Goal: Task Accomplishment & Management: Manage account settings

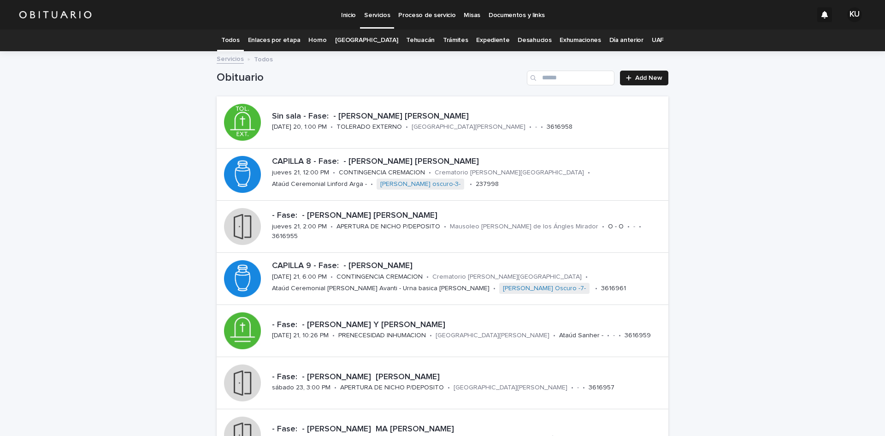
scroll to position [30, 0]
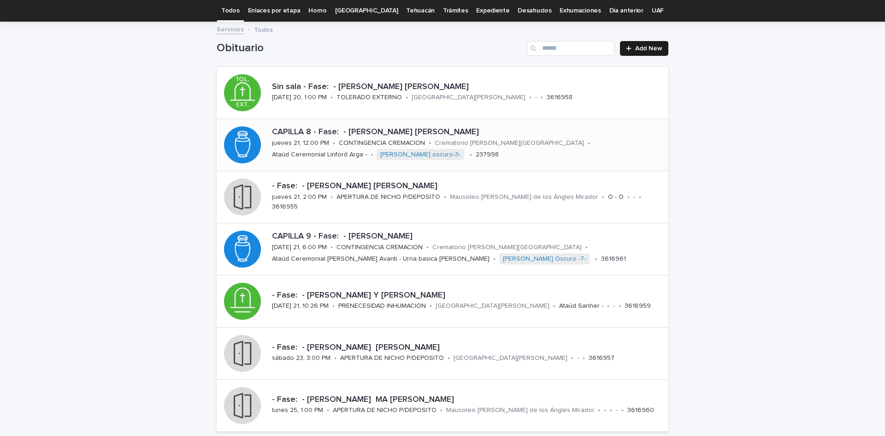
click at [412, 132] on p "CAPILLA 8 - Fase: - [PERSON_NAME] [PERSON_NAME]" at bounding box center [468, 132] width 393 height 10
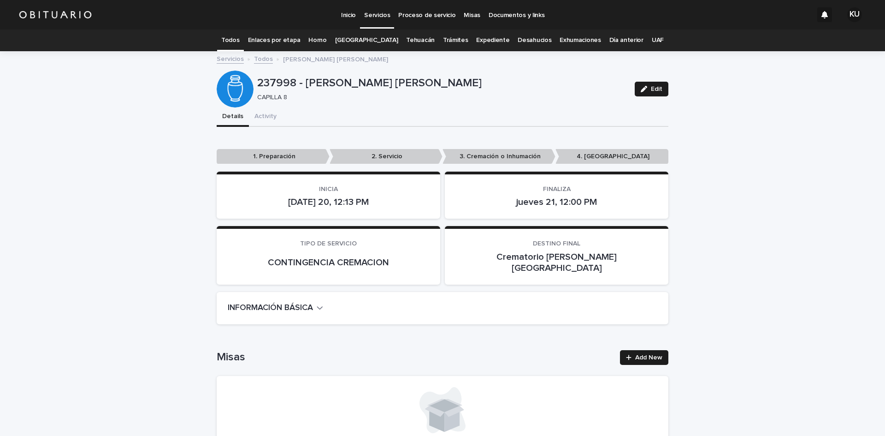
scroll to position [46, 0]
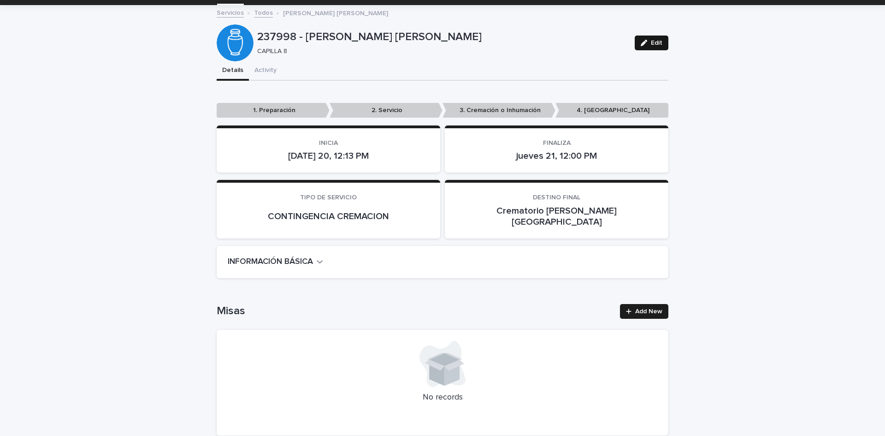
click at [656, 41] on span "Edit" at bounding box center [657, 43] width 12 height 6
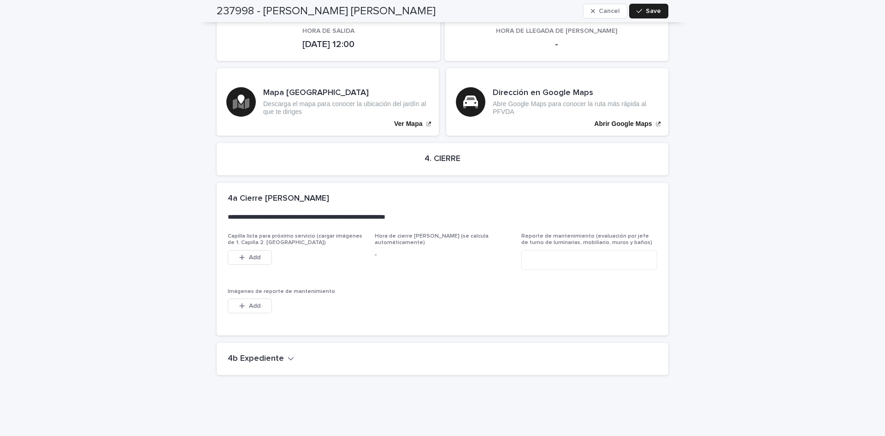
drag, startPoint x: 250, startPoint y: 342, endPoint x: 796, endPoint y: 307, distance: 546.6
click at [251, 354] on h2 "4b Expediente" at bounding box center [256, 359] width 56 height 10
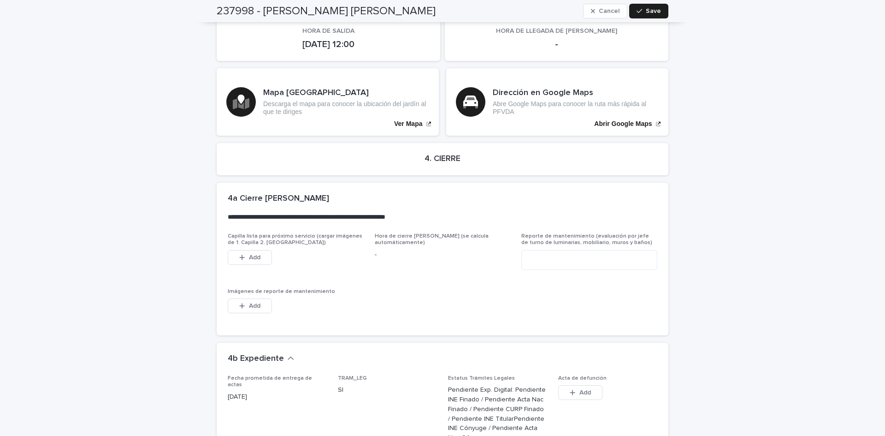
scroll to position [2508, 0]
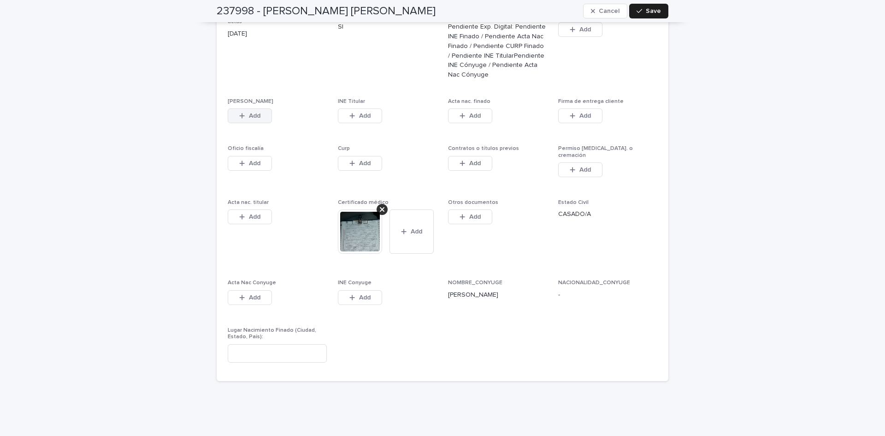
click at [262, 108] on button "Add" at bounding box center [250, 115] width 44 height 15
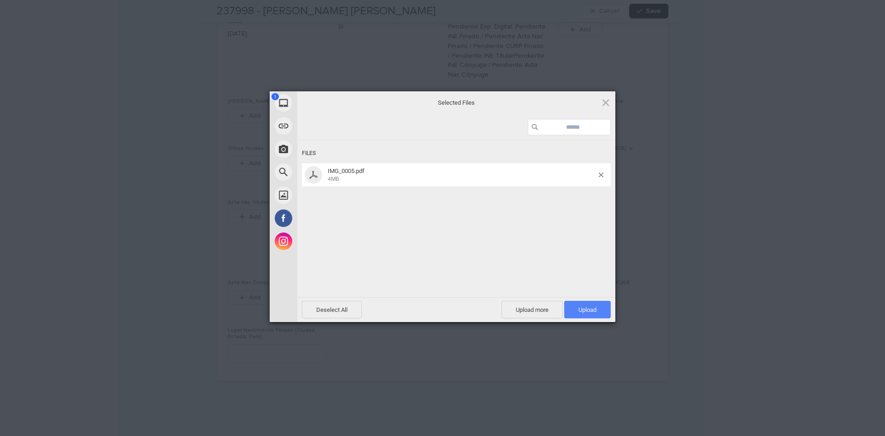
drag, startPoint x: 578, startPoint y: 316, endPoint x: 582, endPoint y: 310, distance: 7.7
click at [582, 310] on span "Upload 1" at bounding box center [588, 309] width 18 height 7
click at [583, 309] on span "Upload 1" at bounding box center [588, 309] width 18 height 7
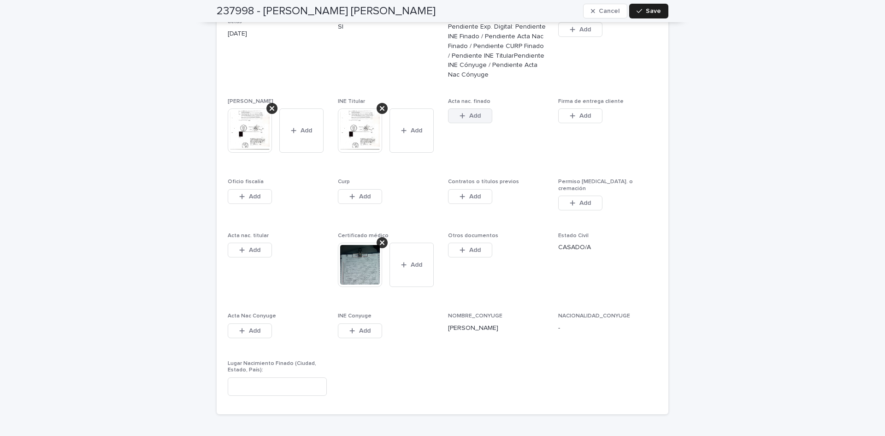
click at [474, 108] on button "Add" at bounding box center [470, 115] width 44 height 15
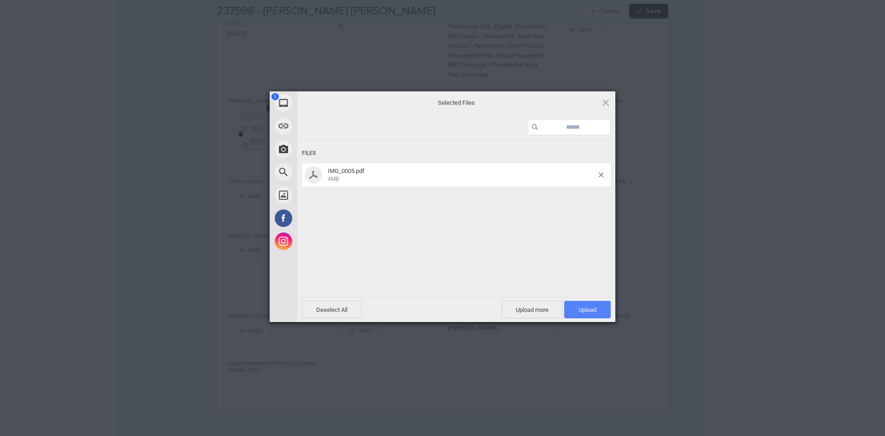
click at [571, 309] on span "Upload 1" at bounding box center [587, 310] width 47 height 18
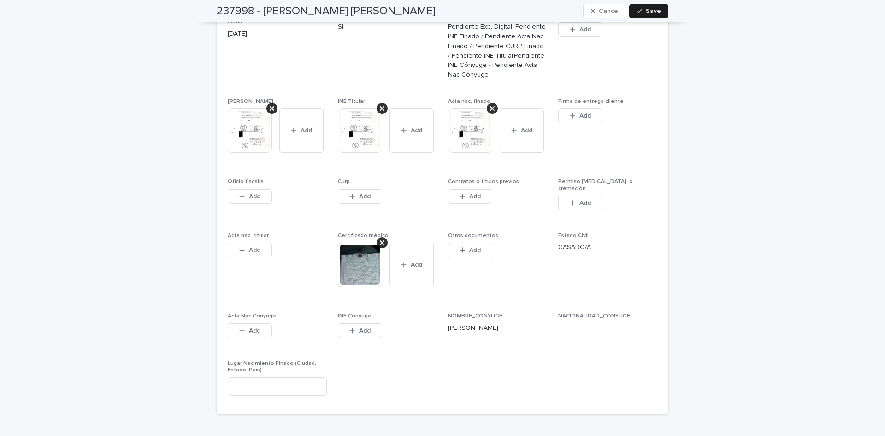
click at [382, 189] on div "This file cannot be opened Download File Add" at bounding box center [387, 198] width 99 height 18
click at [379, 189] on div "This file cannot be opened Download File Add" at bounding box center [387, 198] width 99 height 18
click at [370, 189] on button "Add" at bounding box center [360, 196] width 44 height 15
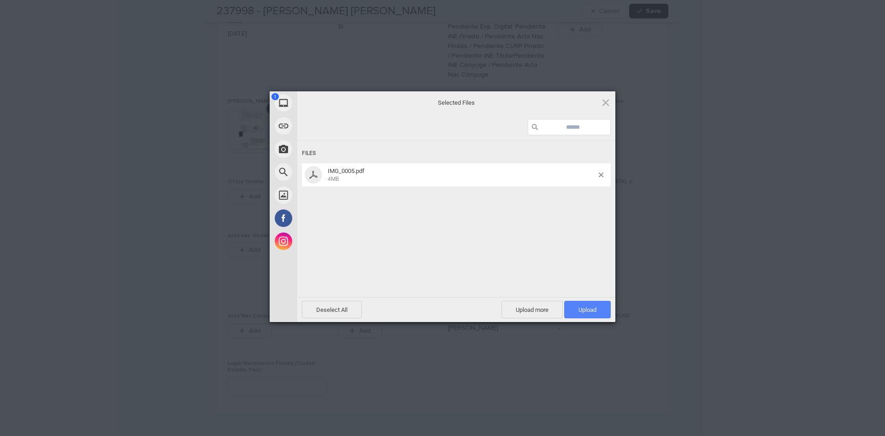
click at [589, 306] on span "Upload 1" at bounding box center [588, 309] width 18 height 7
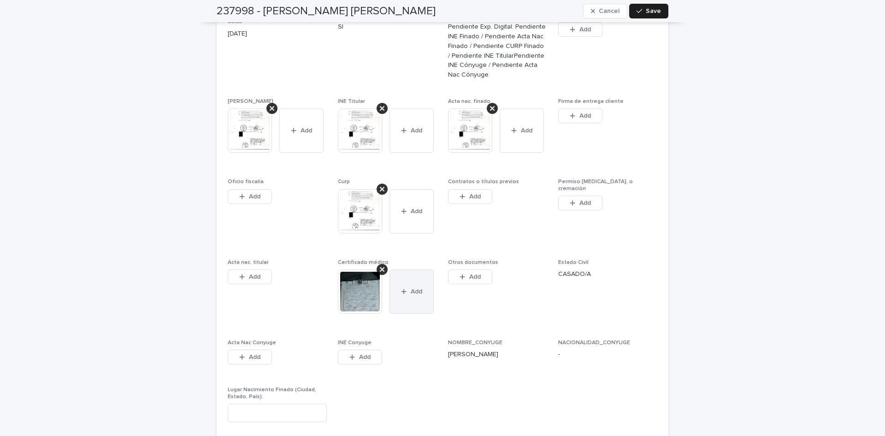
click at [413, 288] on span "Add" at bounding box center [417, 291] width 12 height 6
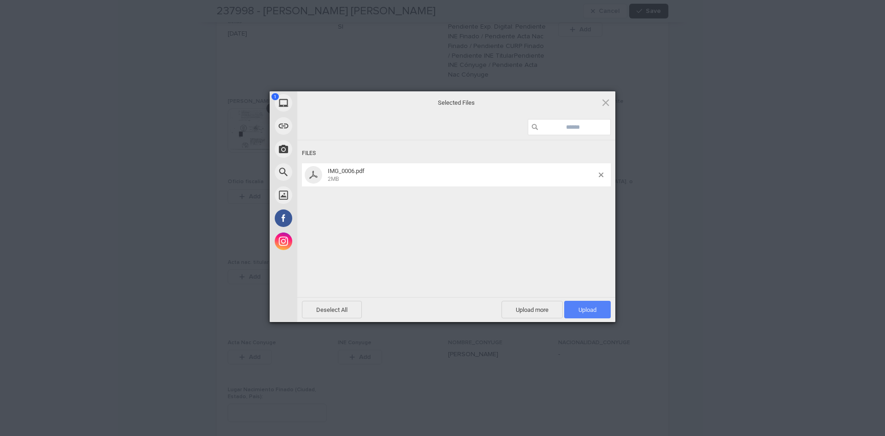
click at [576, 310] on span "Upload 1" at bounding box center [587, 310] width 47 height 18
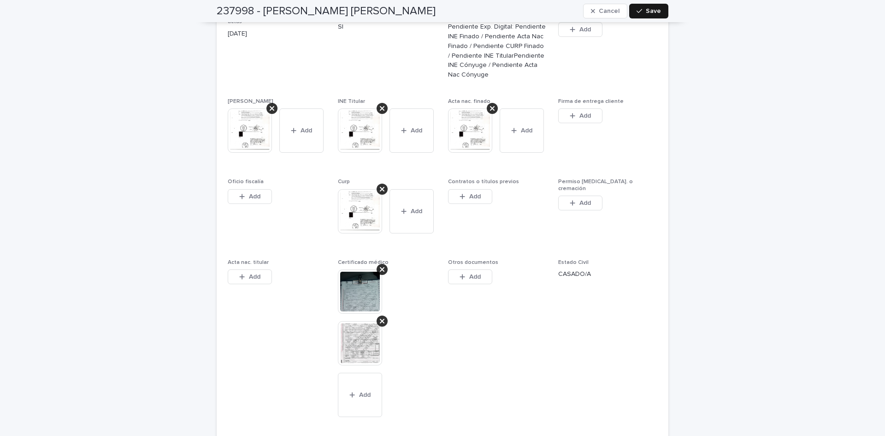
click at [652, 9] on span "Save" at bounding box center [653, 11] width 15 height 6
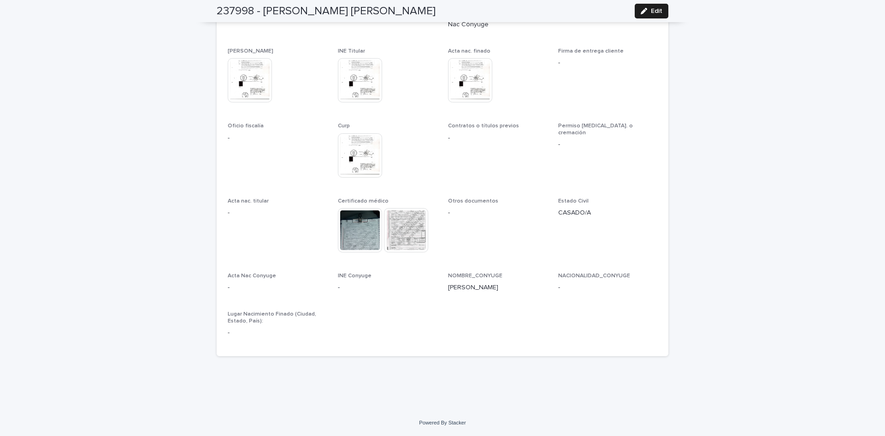
scroll to position [2285, 0]
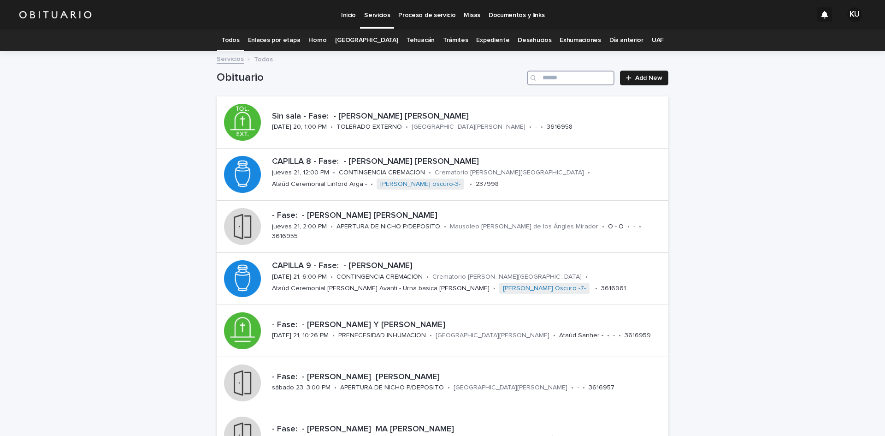
click at [552, 82] on input "Search" at bounding box center [571, 78] width 88 height 15
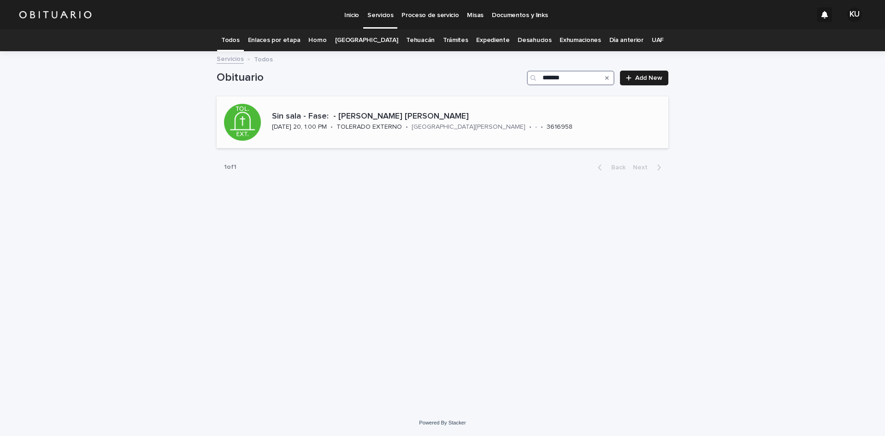
type input "*******"
click at [445, 112] on p "Sin sala - Fase: - [PERSON_NAME] [PERSON_NAME]" at bounding box center [468, 117] width 393 height 10
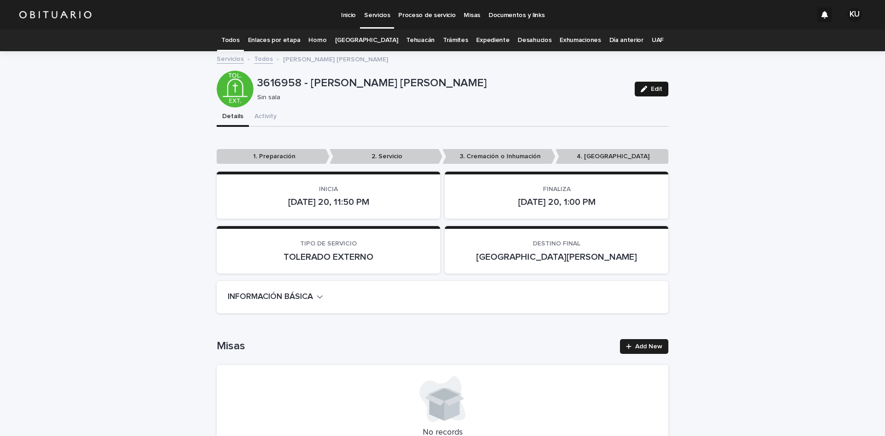
click at [641, 88] on icon "button" at bounding box center [644, 89] width 6 height 6
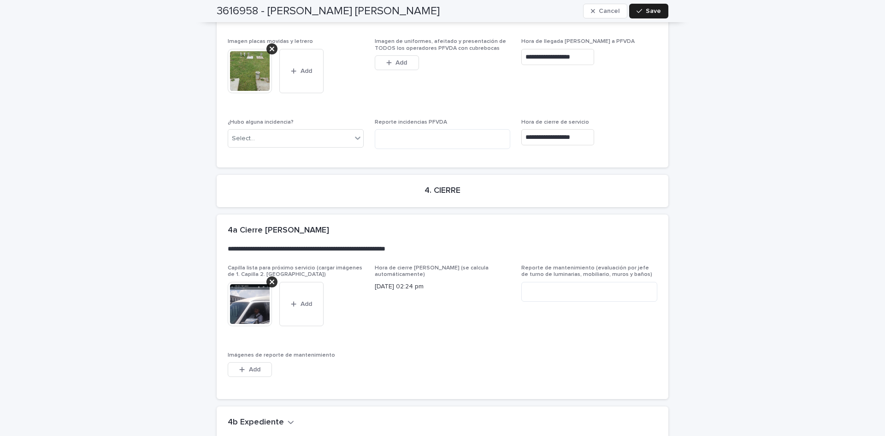
scroll to position [2385, 0]
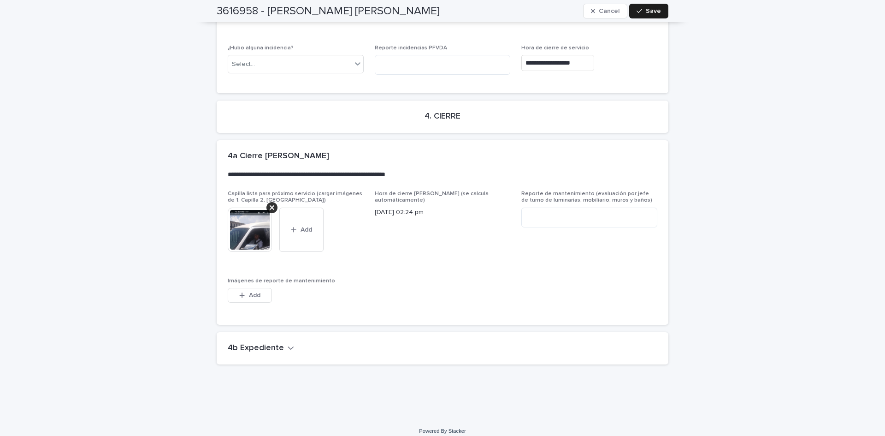
click at [280, 343] on button "4b Expediente" at bounding box center [261, 348] width 66 height 10
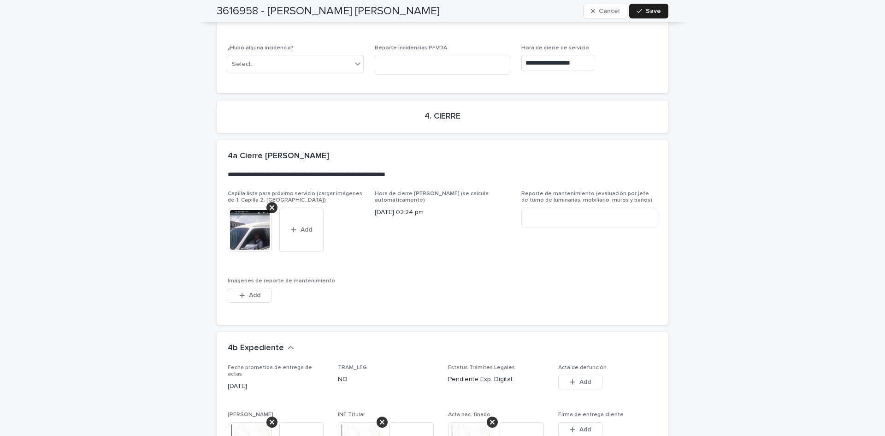
scroll to position [2774, 0]
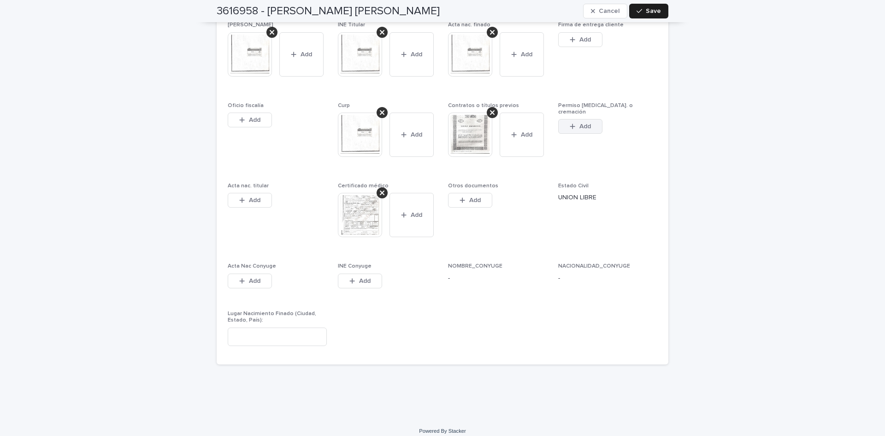
click at [588, 119] on button "Add" at bounding box center [580, 126] width 44 height 15
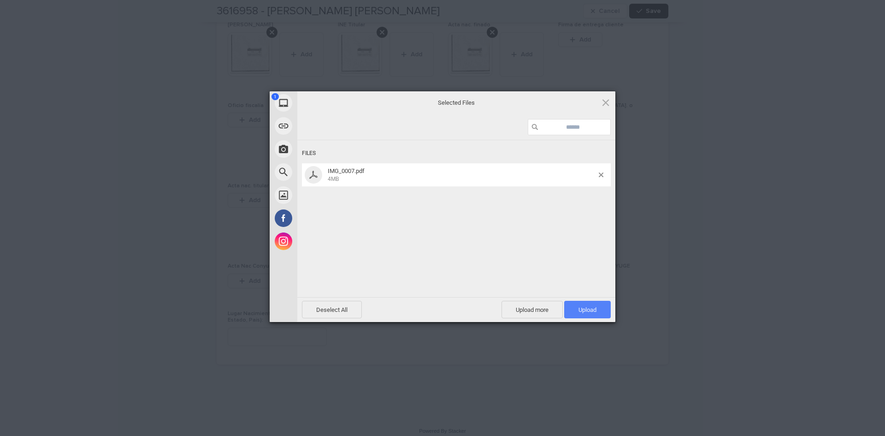
click at [577, 305] on span "Upload 1" at bounding box center [587, 310] width 47 height 18
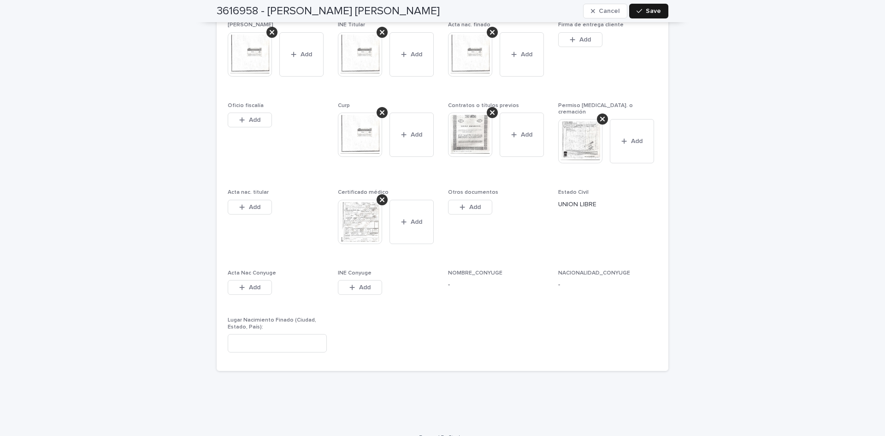
click at [648, 10] on span "Save" at bounding box center [653, 11] width 15 height 6
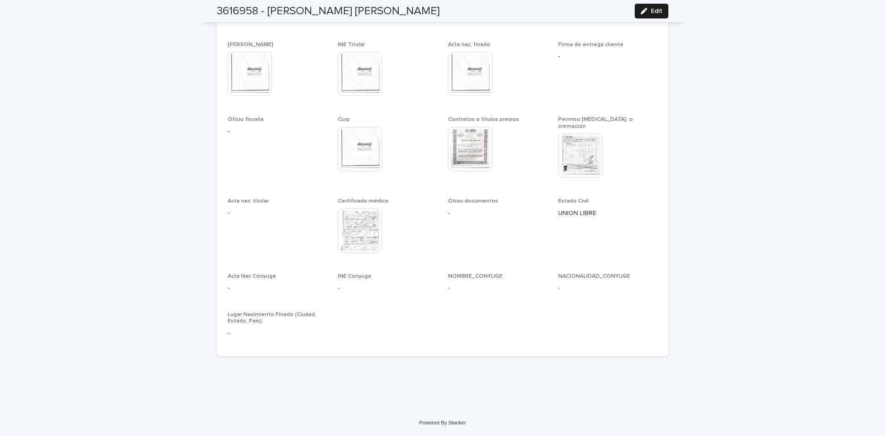
scroll to position [2433, 0]
